Goal: Information Seeking & Learning: Learn about a topic

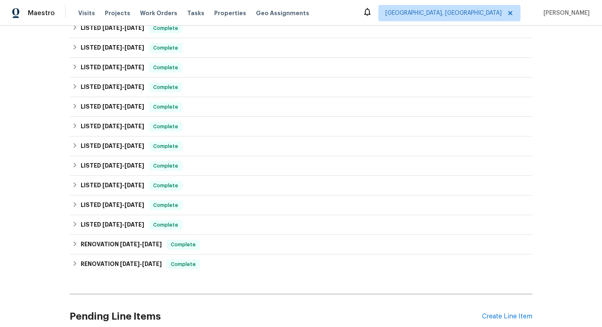
scroll to position [217, 0]
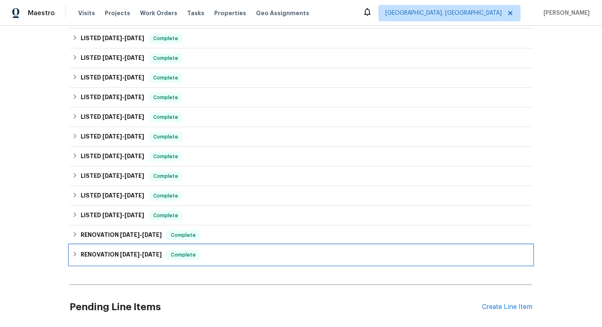
click at [148, 252] on h6 "RENOVATION [DATE] - [DATE]" at bounding box center [121, 255] width 81 height 10
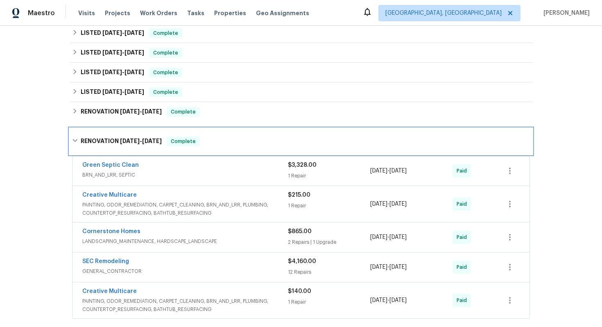
scroll to position [343, 0]
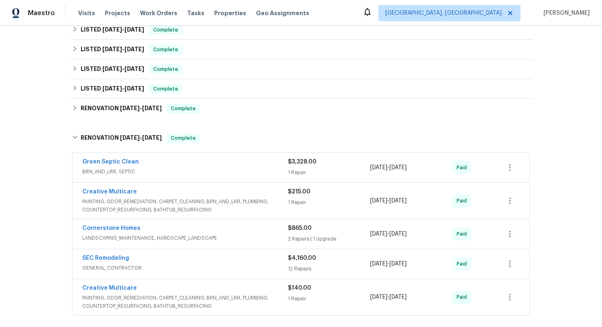
click at [226, 161] on div "Green Septic Clean" at bounding box center [185, 163] width 206 height 10
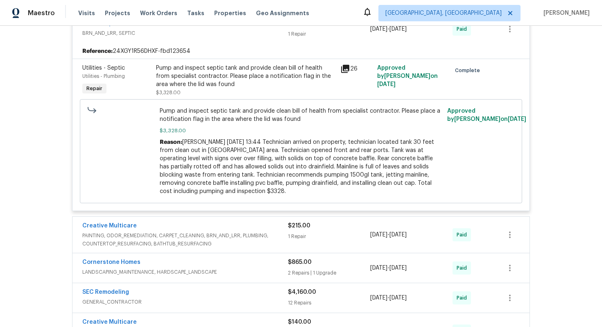
scroll to position [487, 0]
click at [345, 66] on icon at bounding box center [345, 70] width 8 height 8
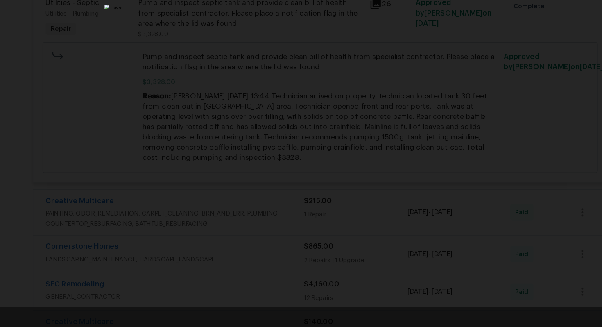
scroll to position [0, 0]
click at [447, 155] on div "Lightbox" at bounding box center [301, 163] width 602 height 327
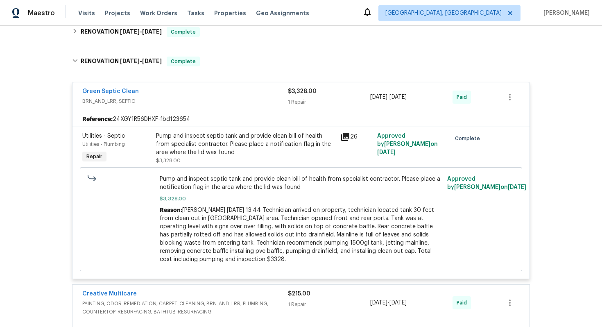
click at [321, 141] on div "Pump and inspect septic tank and provide clean bill of health from specialist c…" at bounding box center [245, 144] width 179 height 25
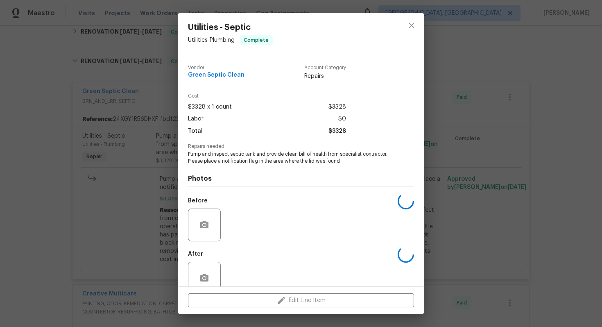
scroll to position [16, 0]
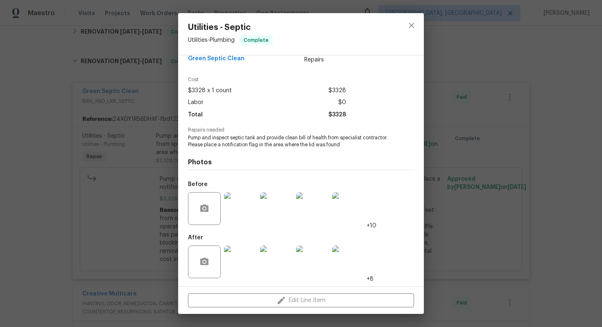
click at [239, 266] on img at bounding box center [240, 261] width 33 height 33
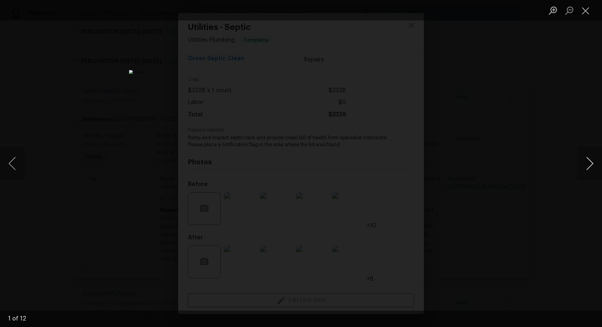
click at [593, 168] on button "Next image" at bounding box center [590, 163] width 25 height 33
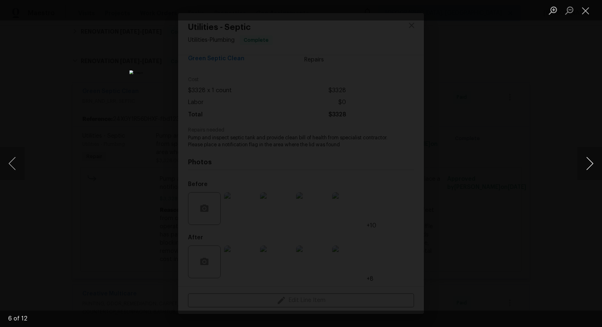
click at [593, 168] on button "Next image" at bounding box center [590, 163] width 25 height 33
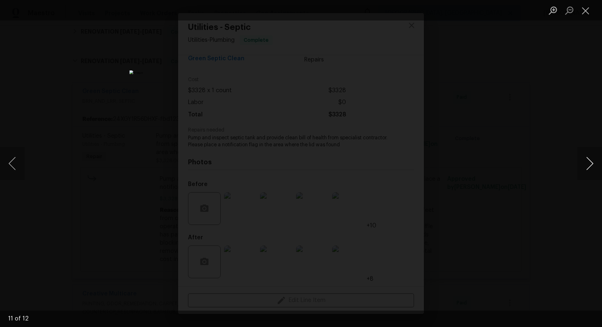
click at [593, 168] on button "Next image" at bounding box center [590, 163] width 25 height 33
click at [512, 104] on div "Lightbox" at bounding box center [301, 163] width 602 height 327
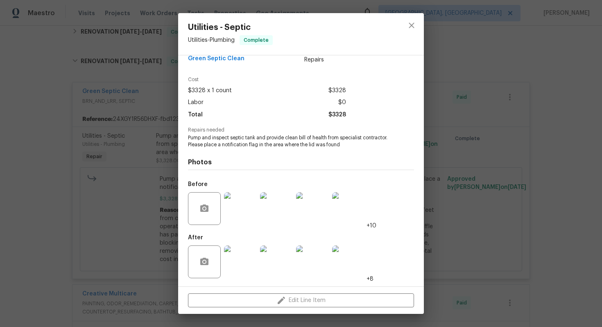
click at [447, 127] on div "Utilities - Septic Utilities - Plumbing Complete Vendor Green Septic Clean Acco…" at bounding box center [301, 163] width 602 height 327
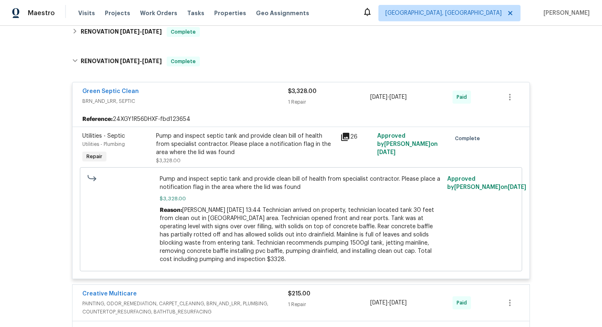
click at [347, 133] on icon at bounding box center [345, 137] width 8 height 8
